Goal: Information Seeking & Learning: Find specific fact

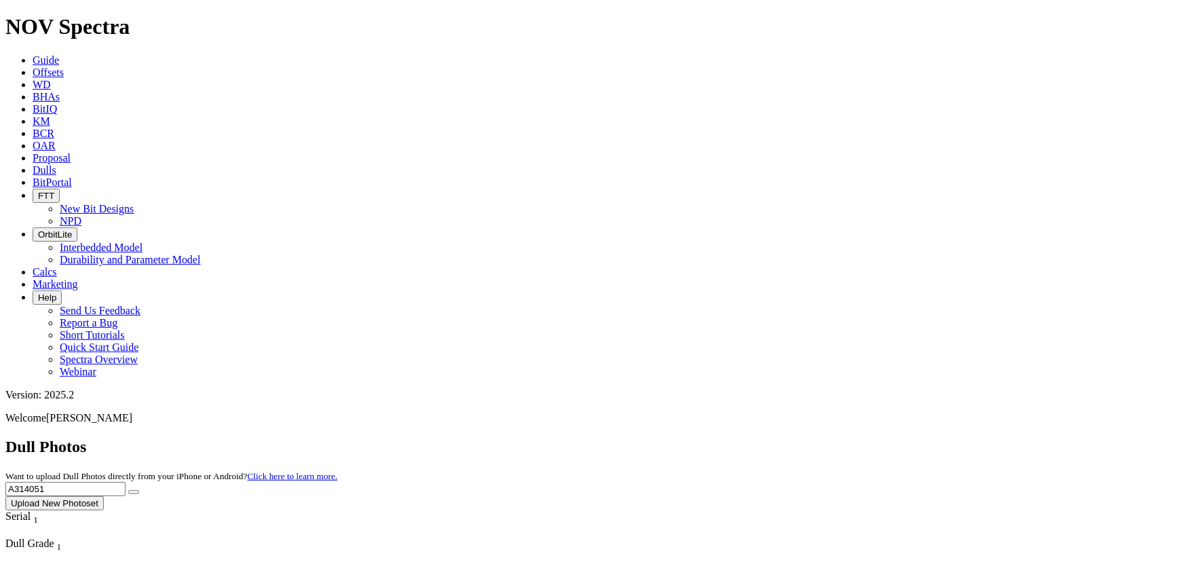
click at [104, 496] on button "Upload New Photoset" at bounding box center [54, 503] width 98 height 14
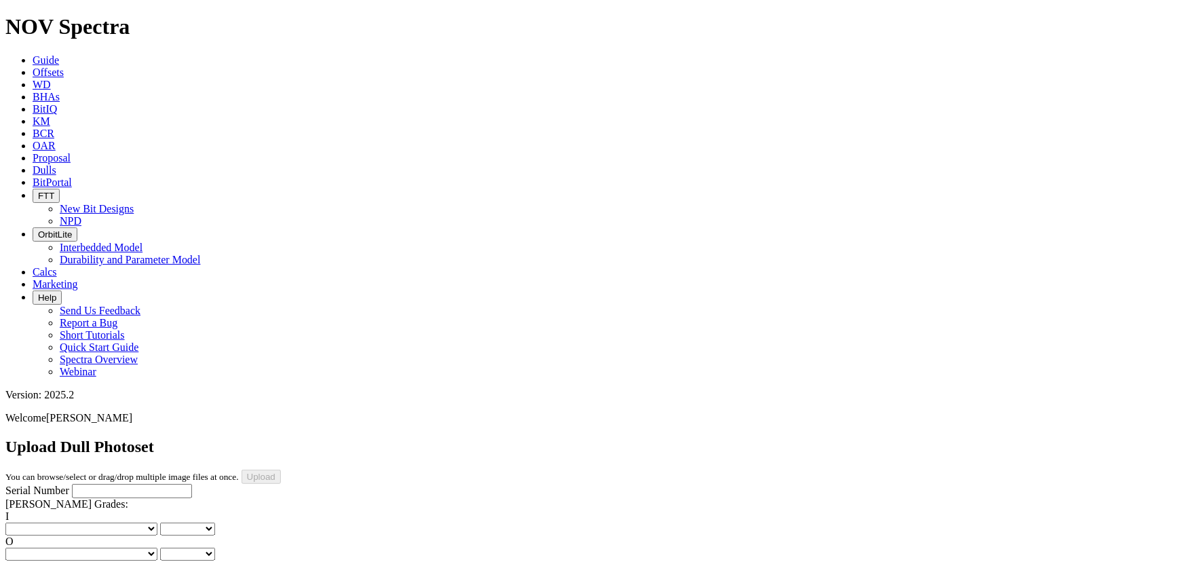
scroll to position [308, 0]
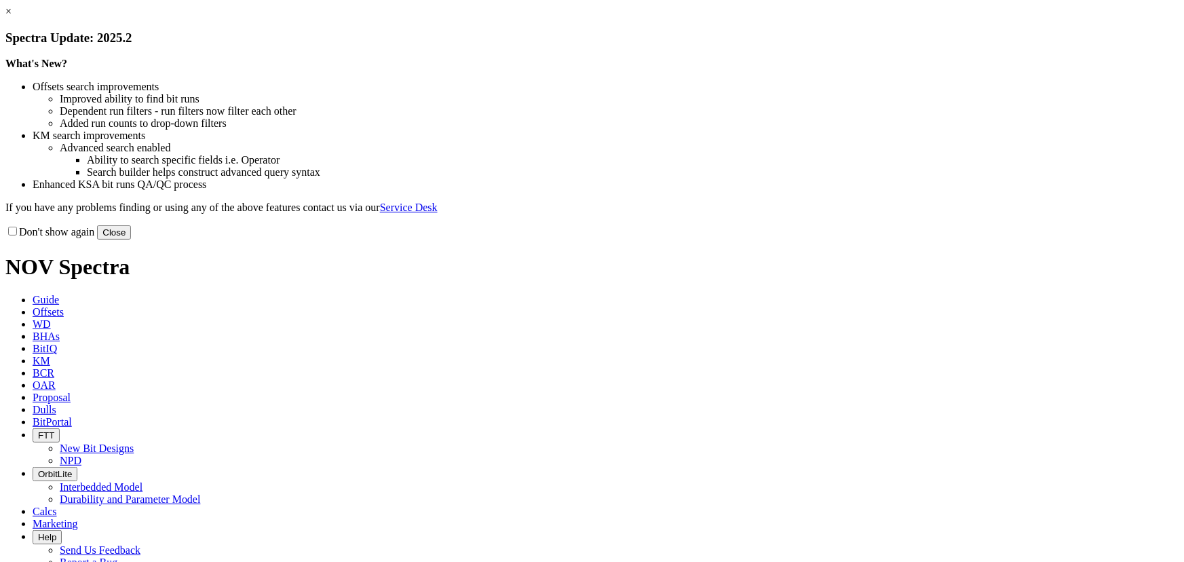
click at [131, 239] on button "Close" at bounding box center [114, 232] width 34 height 14
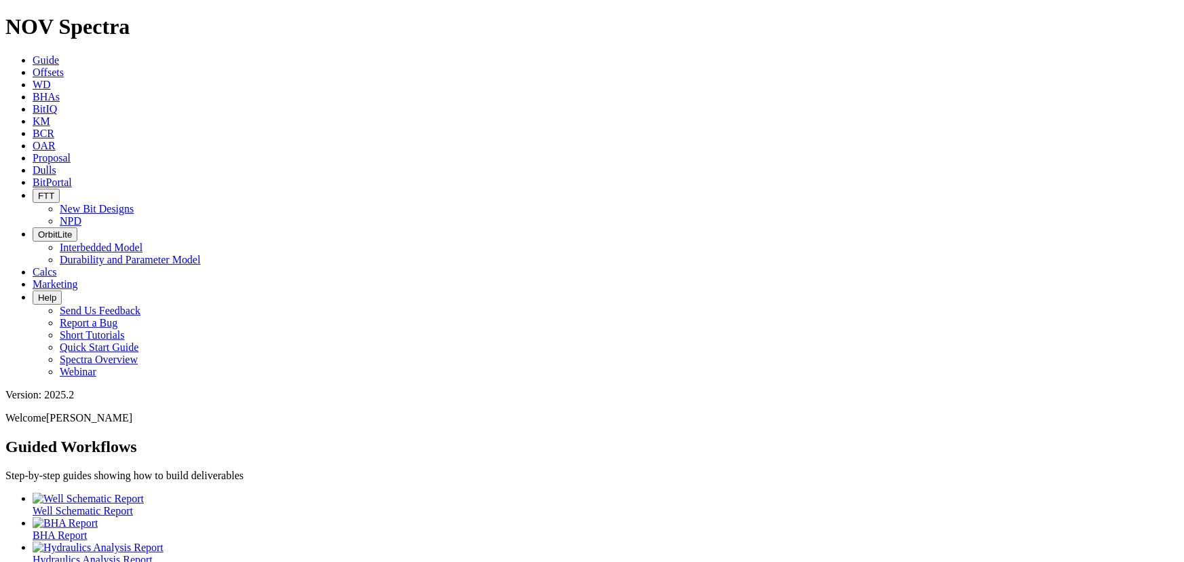
click at [56, 164] on span "Dulls" at bounding box center [45, 170] width 24 height 12
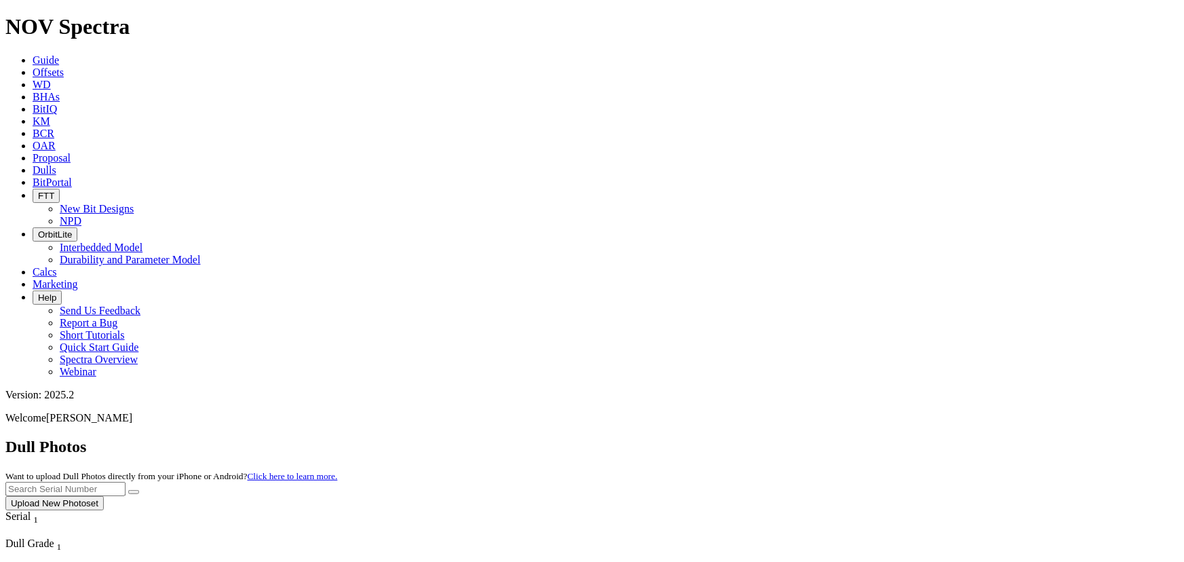
click at [125, 482] on input "text" at bounding box center [65, 489] width 120 height 14
type input "A316337"
click at [128, 490] on button "submit" at bounding box center [133, 492] width 11 height 4
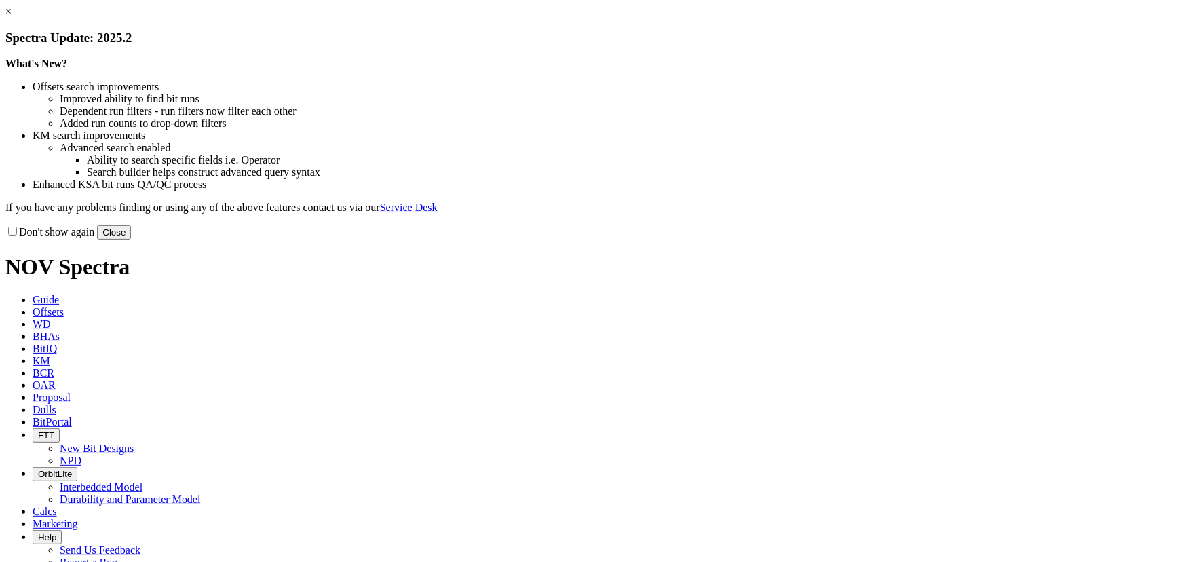
click at [131, 239] on button "Close" at bounding box center [114, 232] width 34 height 14
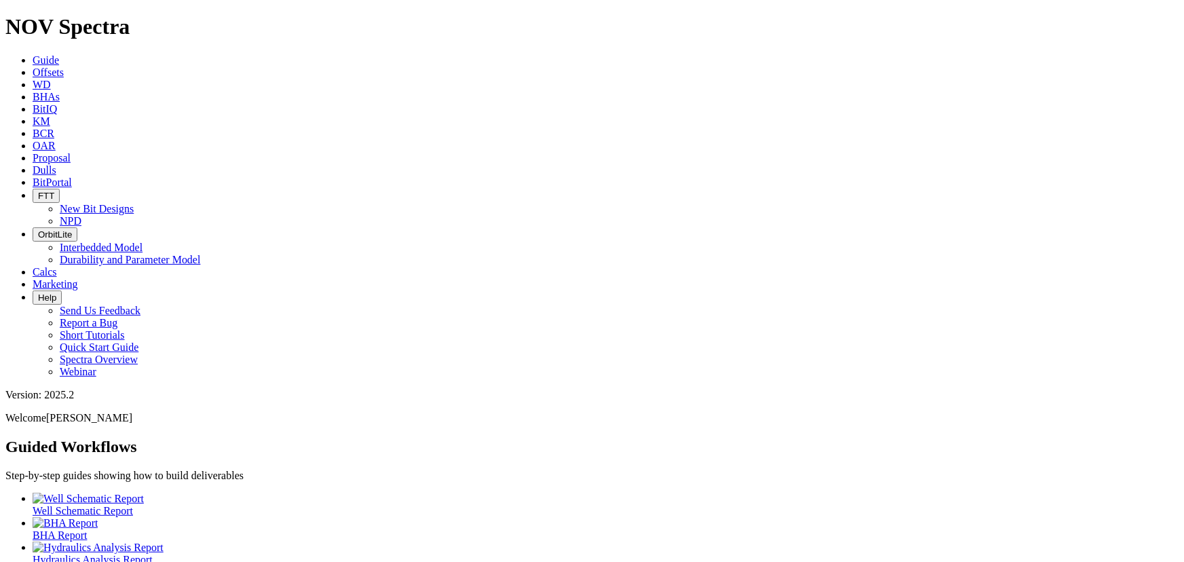
click at [56, 164] on span "Dulls" at bounding box center [45, 170] width 24 height 12
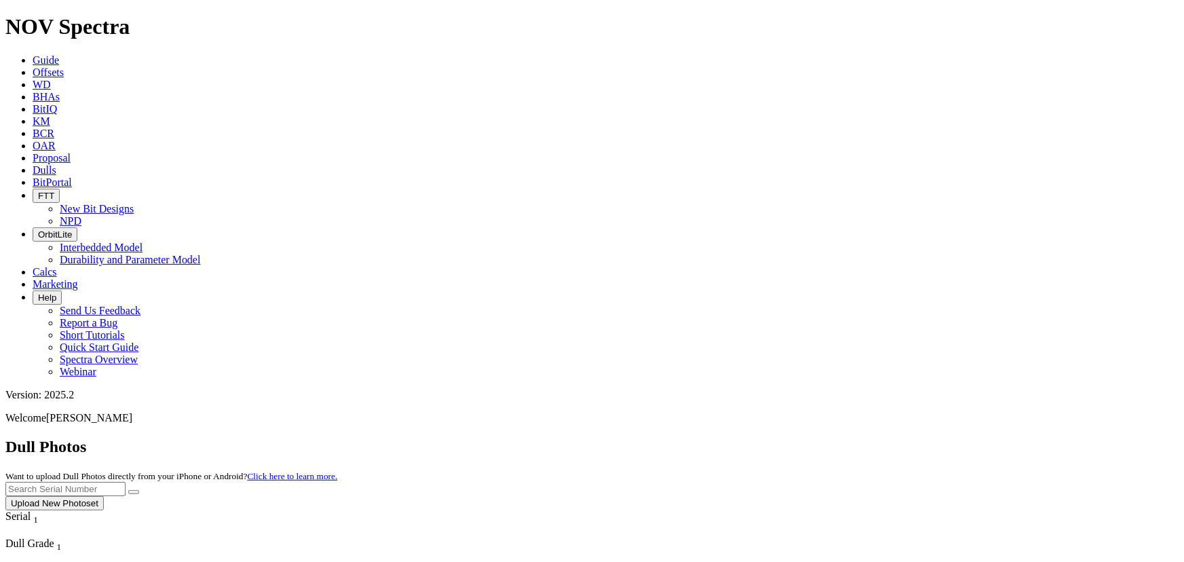
click at [33, 66] on icon at bounding box center [33, 72] width 0 height 12
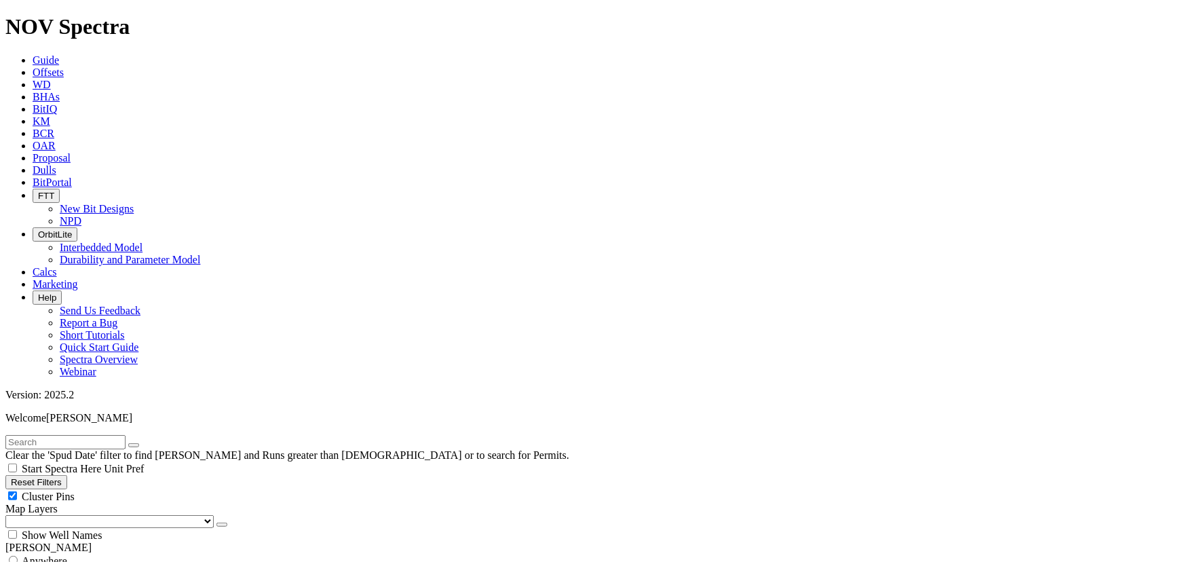
click at [125, 435] on input "text" at bounding box center [65, 442] width 120 height 14
type input "hartgrove"
click at [134, 445] on icon "button" at bounding box center [134, 445] width 0 height 0
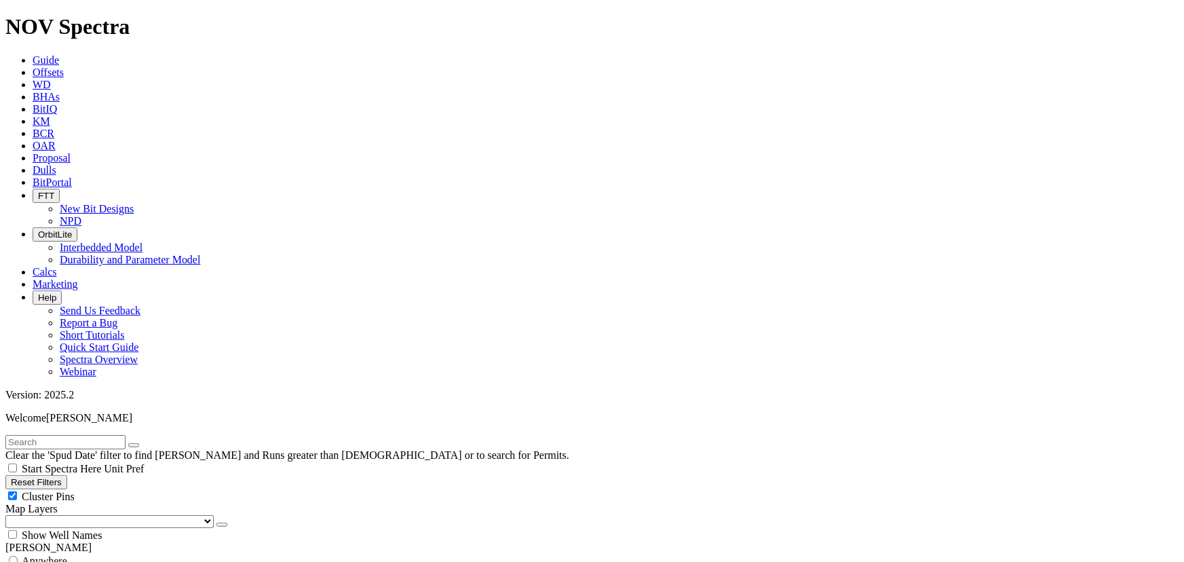
select select "7.875"
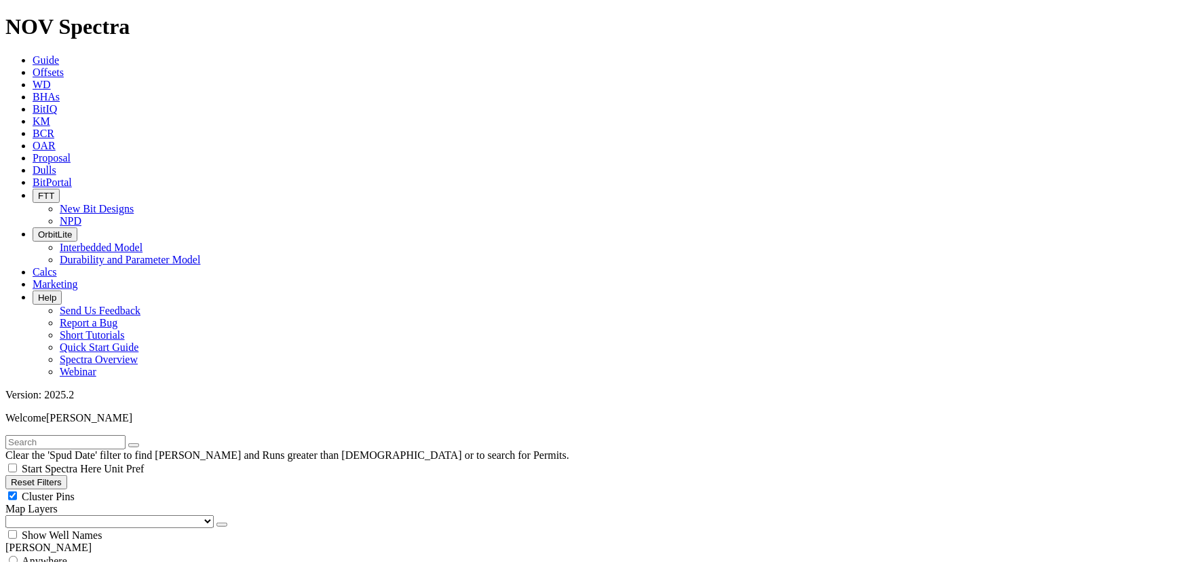
checkbox input "false"
select select "? number:7.875 ?"
click at [93, 435] on input "text" at bounding box center [65, 442] width 120 height 14
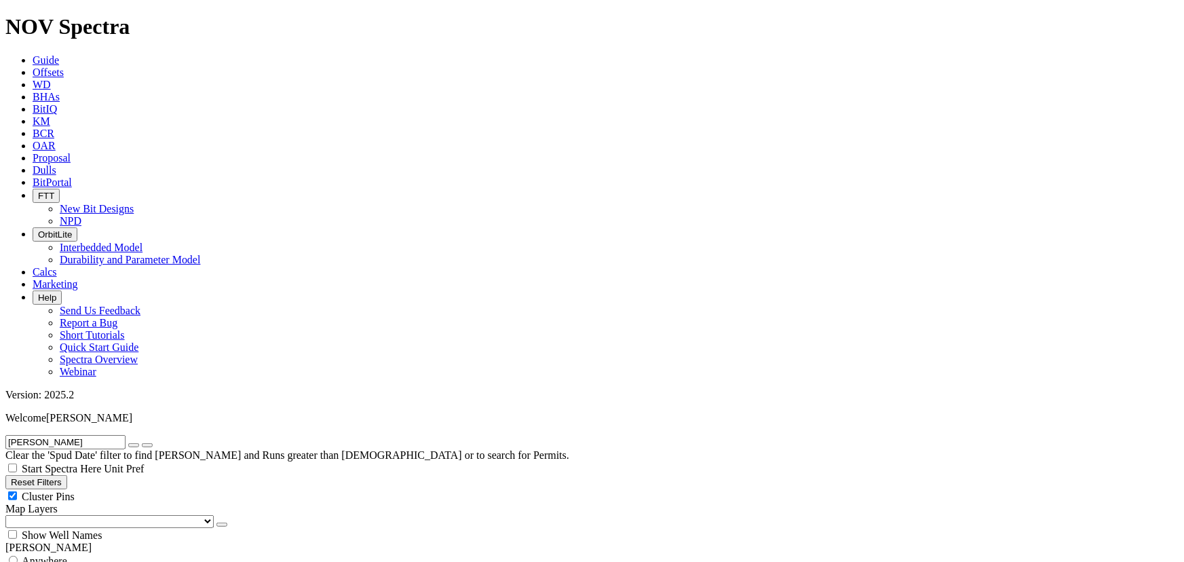
type input "hartgrove"
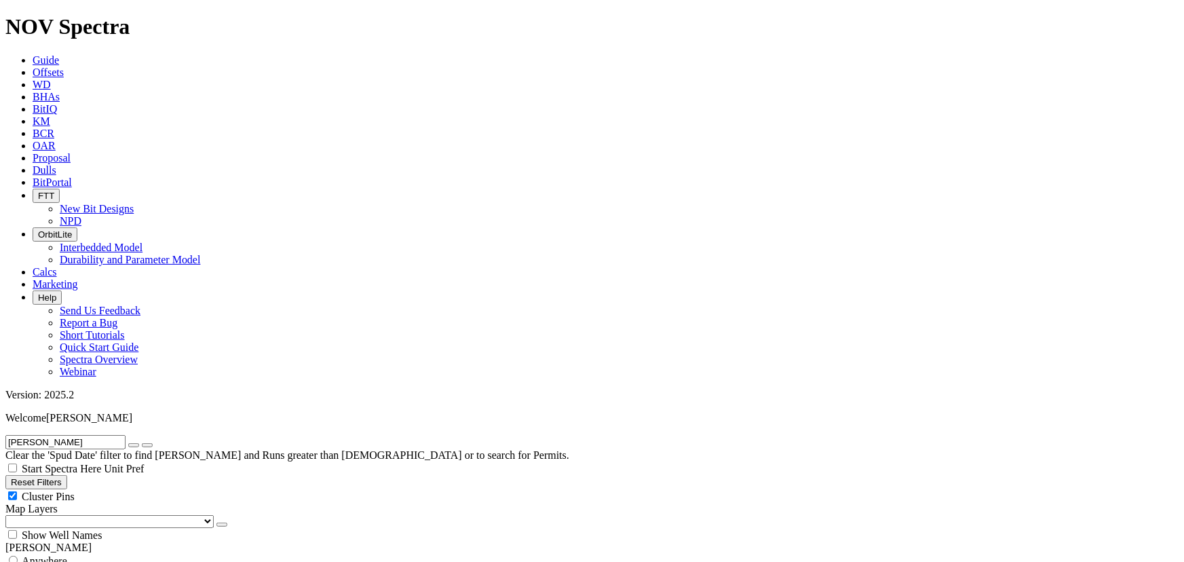
scroll to position [61, 0]
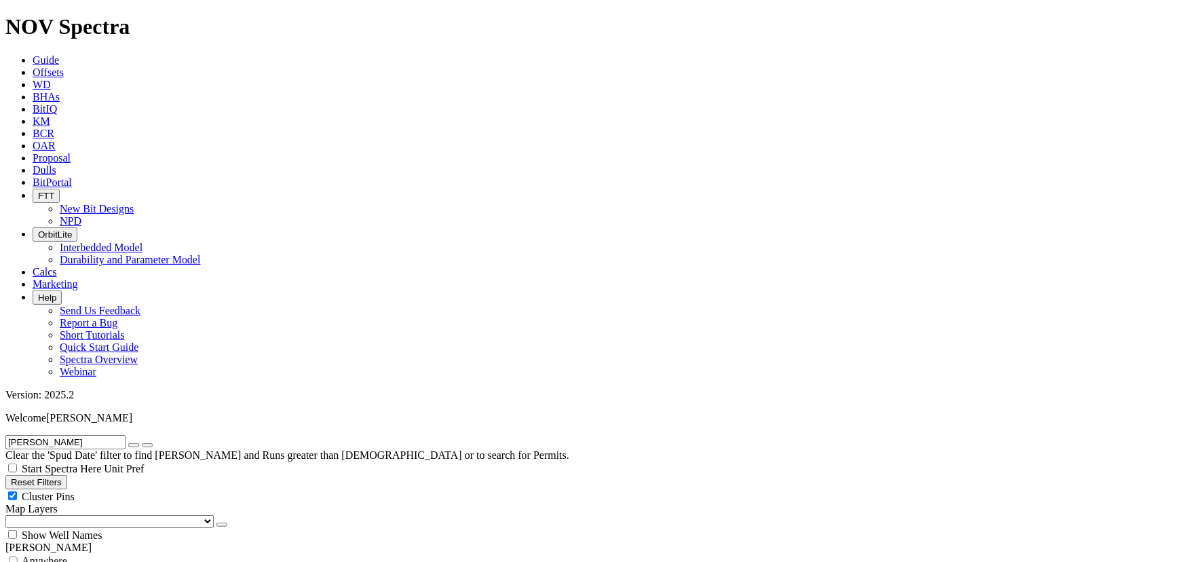
scroll to position [0, 0]
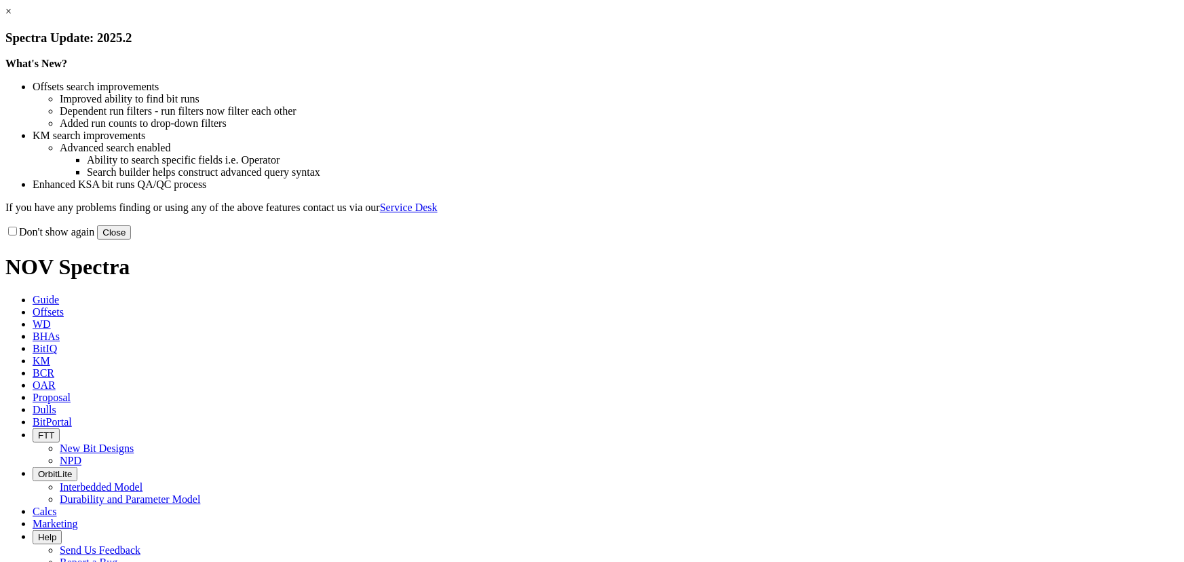
click at [131, 239] on button "Close" at bounding box center [114, 232] width 34 height 14
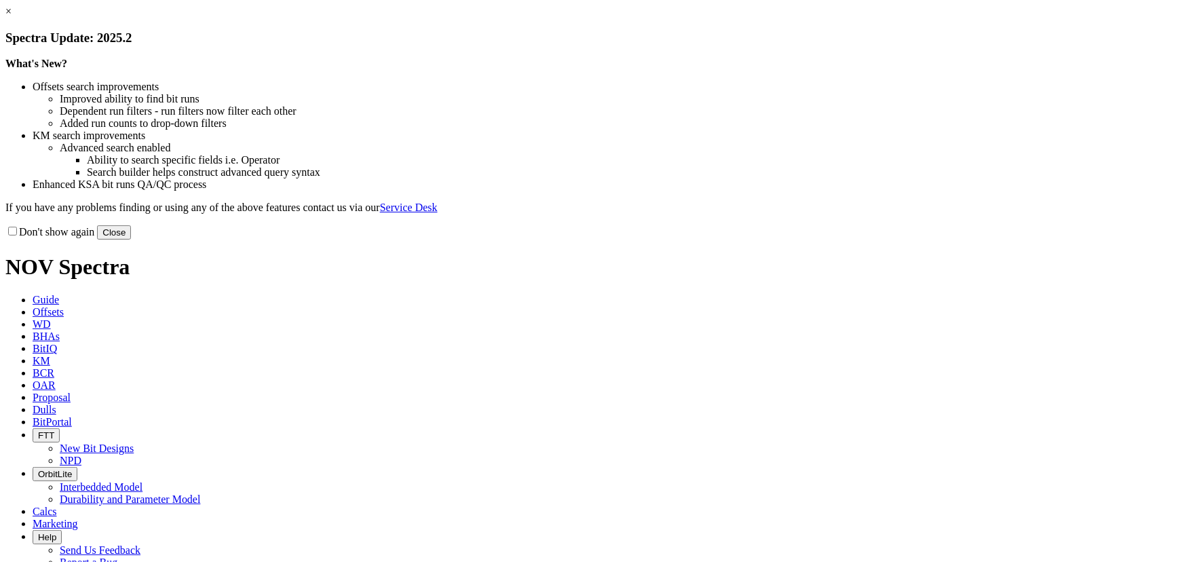
click at [131, 239] on button "Close" at bounding box center [114, 232] width 34 height 14
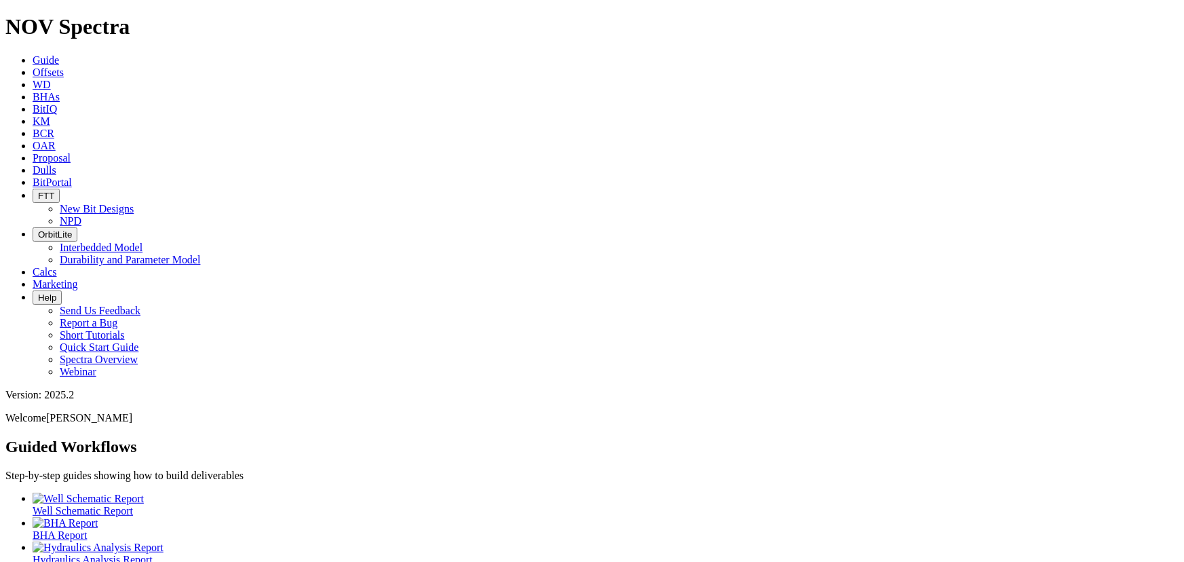
click at [56, 164] on span "Dulls" at bounding box center [45, 170] width 24 height 12
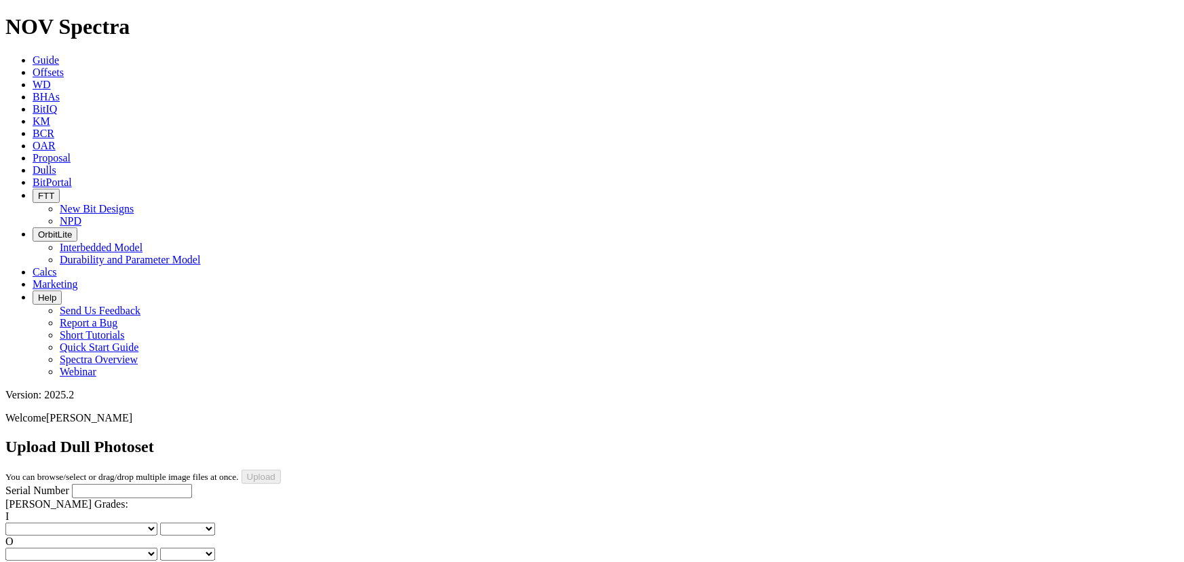
scroll to position [246, 0]
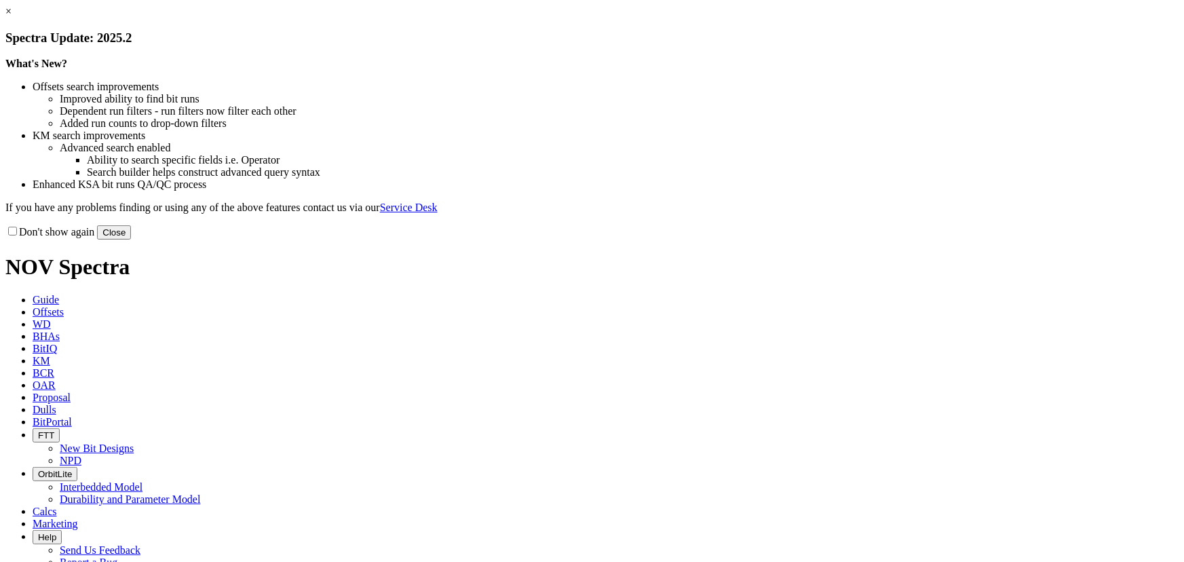
click at [131, 239] on button "Close" at bounding box center [114, 232] width 34 height 14
